Goal: Contribute content

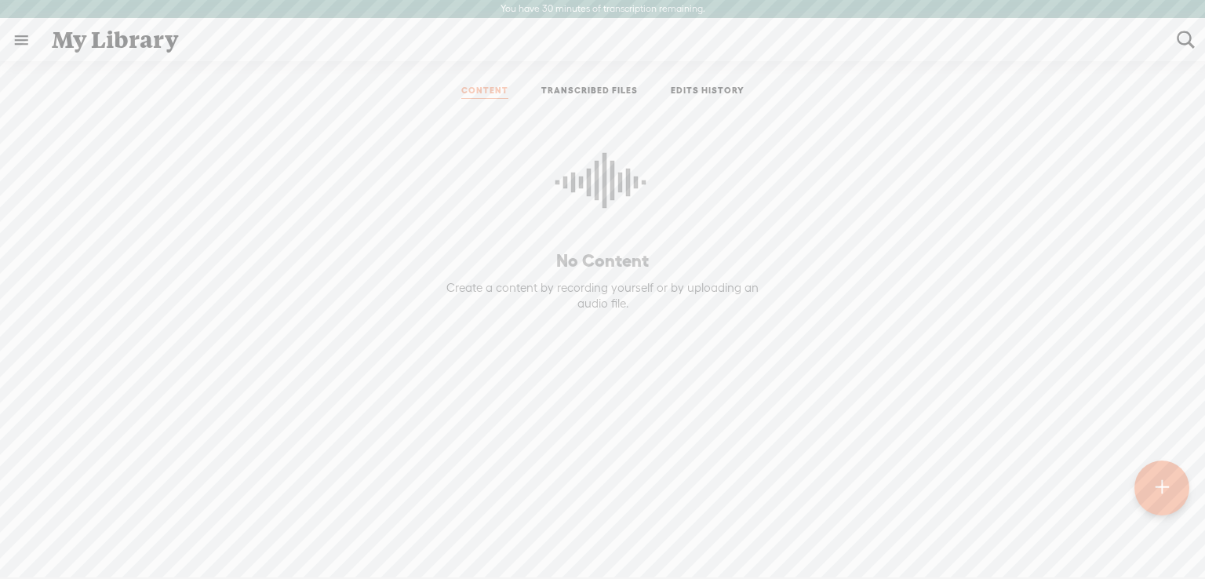
click at [577, 87] on link "TRANSCRIBED FILES" at bounding box center [589, 92] width 97 height 14
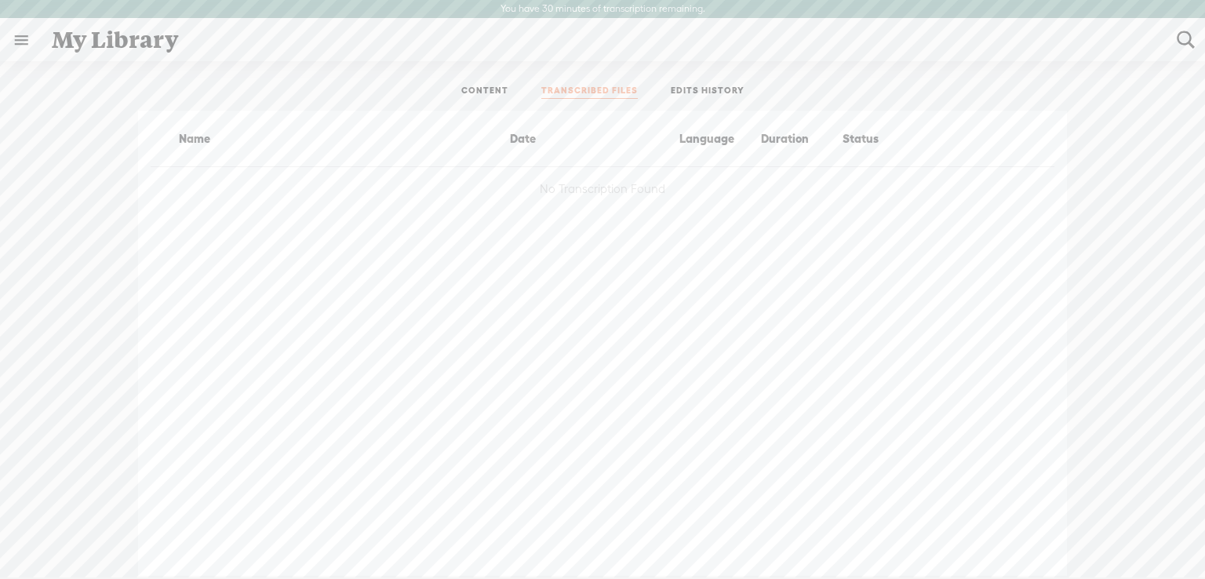
click at [20, 46] on link at bounding box center [21, 40] width 41 height 41
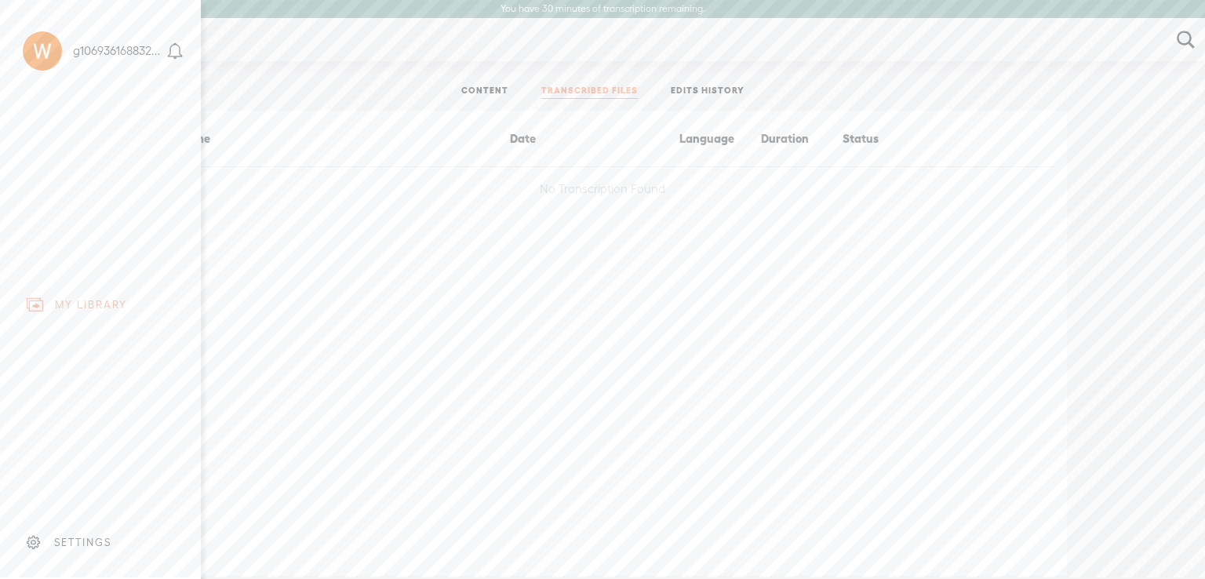
click at [77, 287] on div "MY LIBRARY" at bounding box center [100, 304] width 177 height 35
click at [44, 301] on div "MY LIBRARY" at bounding box center [100, 304] width 177 height 35
click at [501, 312] on body "You have 30 minutes of transcription remaining. Upgrade to increase your limit …" at bounding box center [602, 289] width 1205 height 578
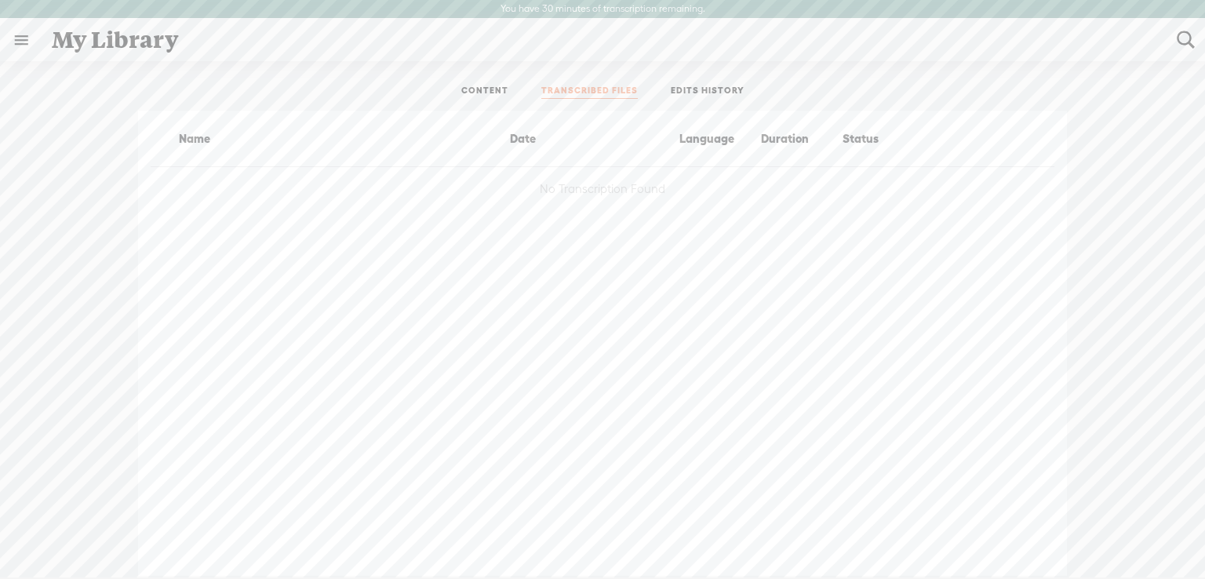
click at [483, 89] on link "CONTENT" at bounding box center [484, 92] width 47 height 14
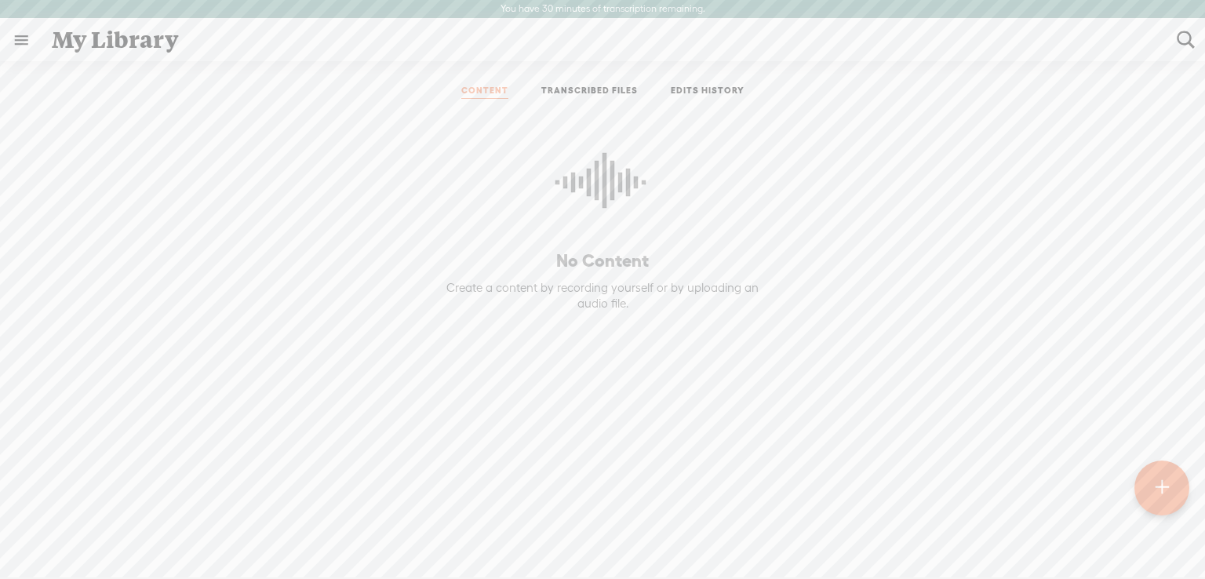
click at [1162, 497] on t at bounding box center [1162, 488] width 13 height 35
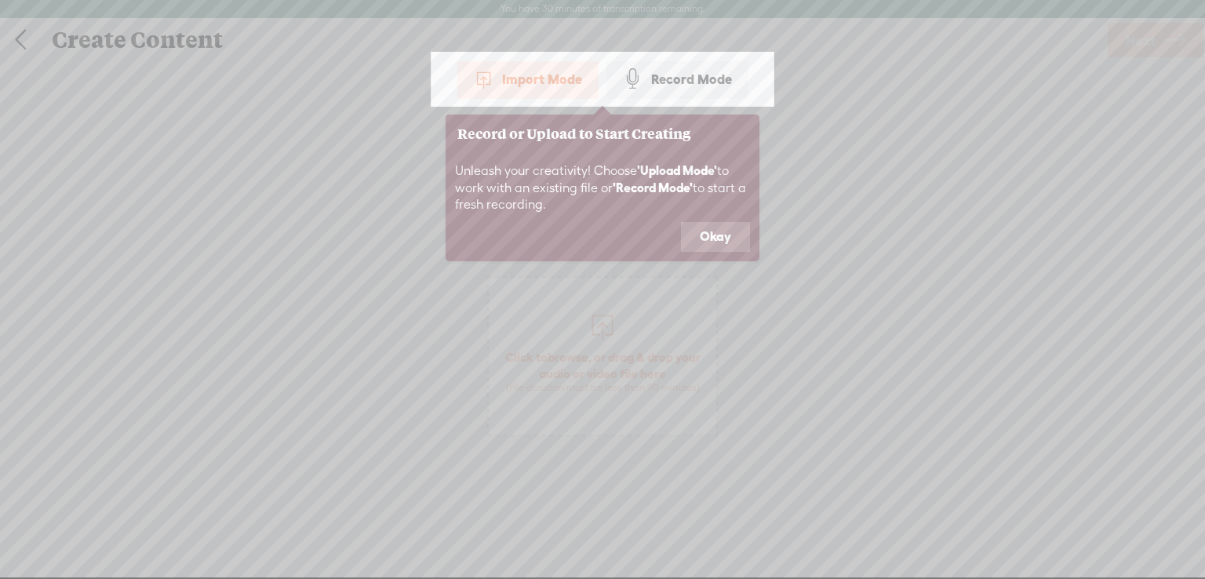
click at [721, 235] on button "Okay" at bounding box center [715, 237] width 69 height 30
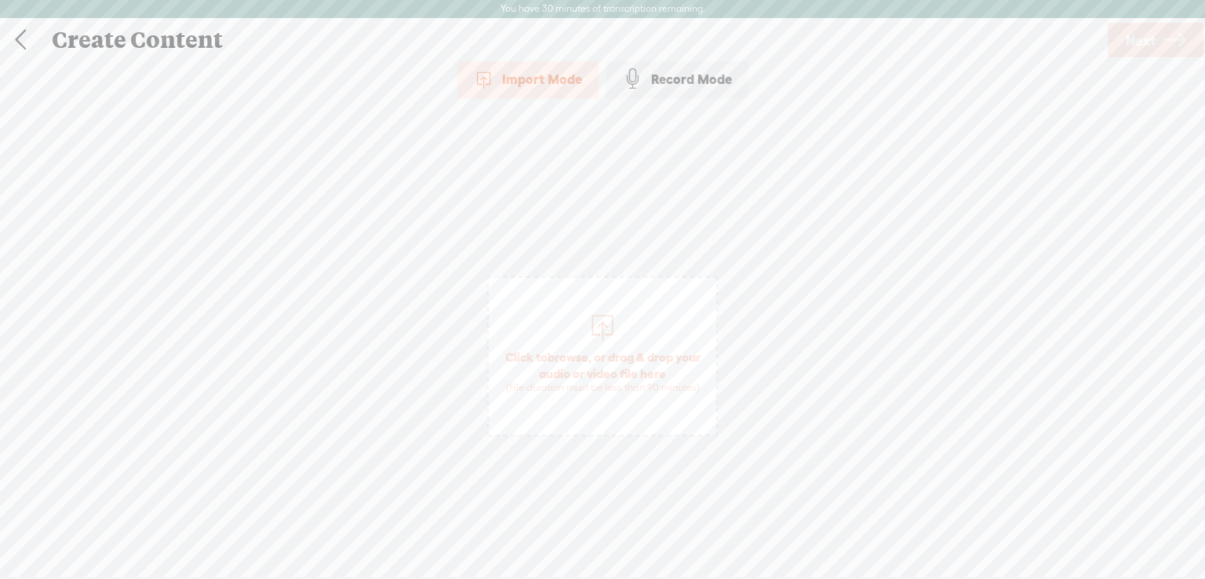
click at [519, 89] on div "Import Mode" at bounding box center [527, 79] width 141 height 39
click at [700, 87] on div "Record Mode" at bounding box center [678, 79] width 142 height 39
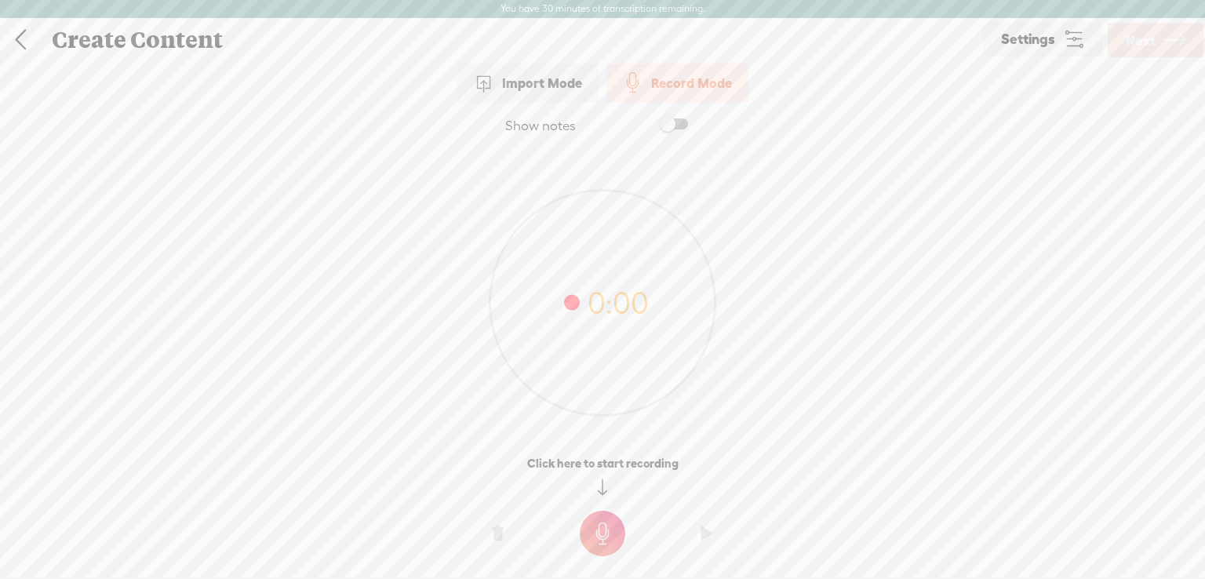
click at [571, 80] on div "Import Mode" at bounding box center [527, 83] width 141 height 39
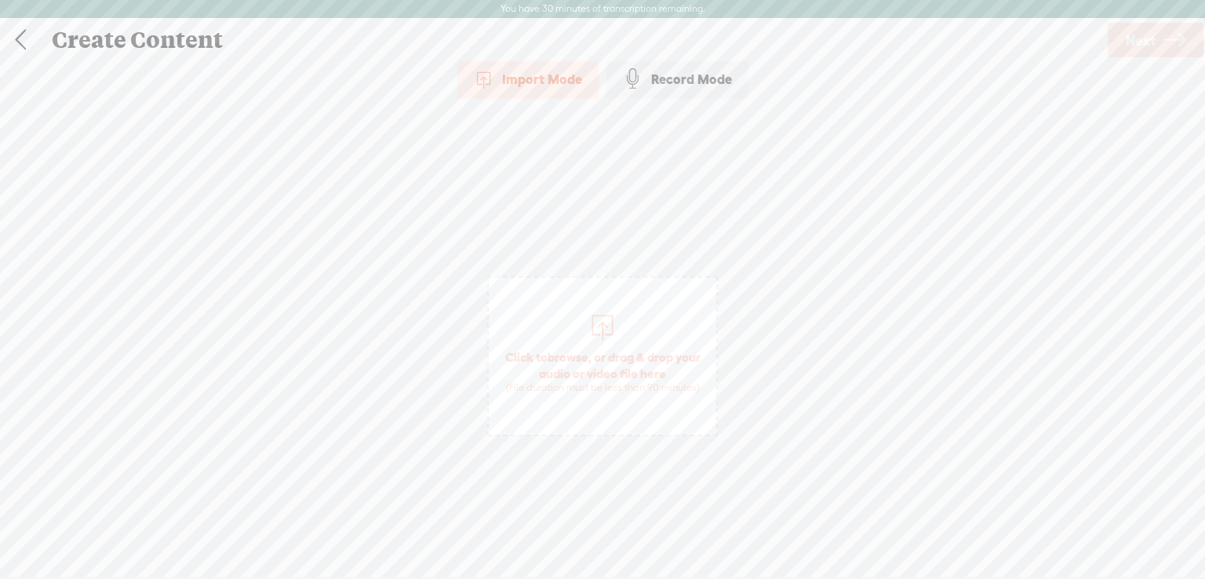
click at [12, 36] on link at bounding box center [20, 40] width 39 height 41
